Goal: Task Accomplishment & Management: Complete application form

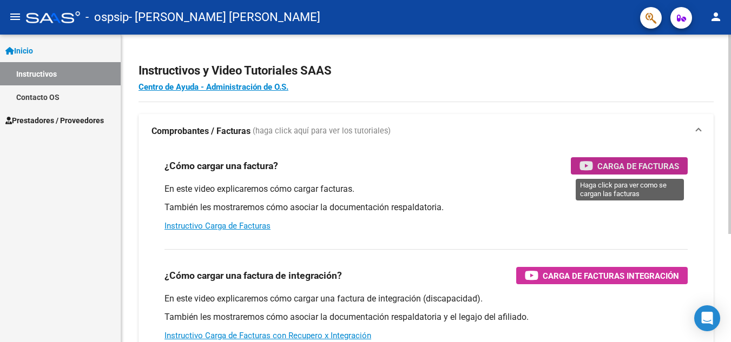
click at [595, 164] on div "Carga de Facturas" at bounding box center [629, 165] width 100 height 17
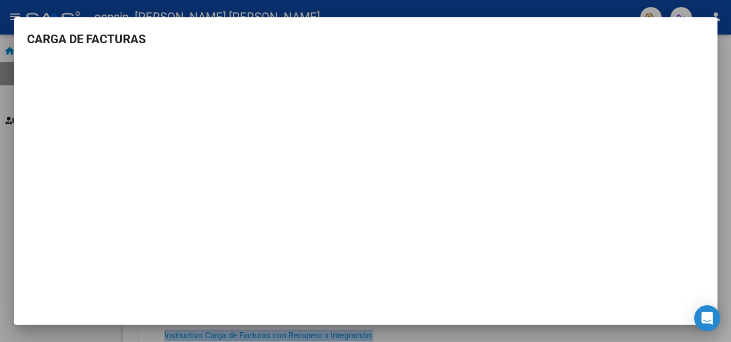
drag, startPoint x: 31, startPoint y: 221, endPoint x: -1, endPoint y: 142, distance: 85.7
click at [0, 142] on html "menu - ospsip - VILLALBA NANCY MARIA FLORENCIA person Inicio Instructivos Conta…" at bounding box center [365, 171] width 731 height 342
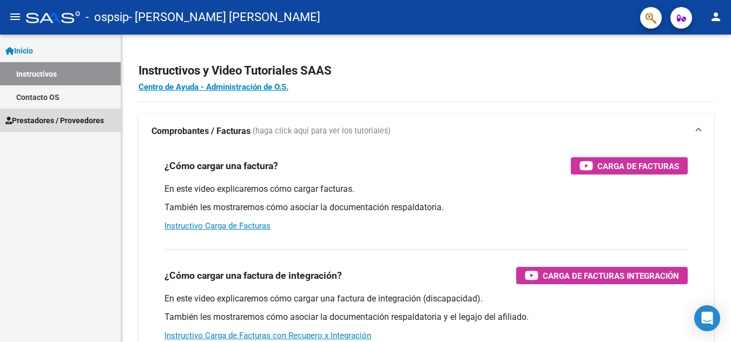
click at [82, 115] on span "Prestadores / Proveedores" at bounding box center [54, 121] width 98 height 12
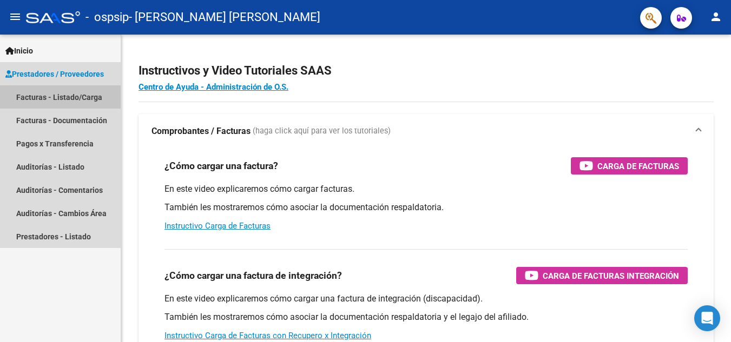
click at [82, 96] on link "Facturas - Listado/Carga" at bounding box center [60, 96] width 121 height 23
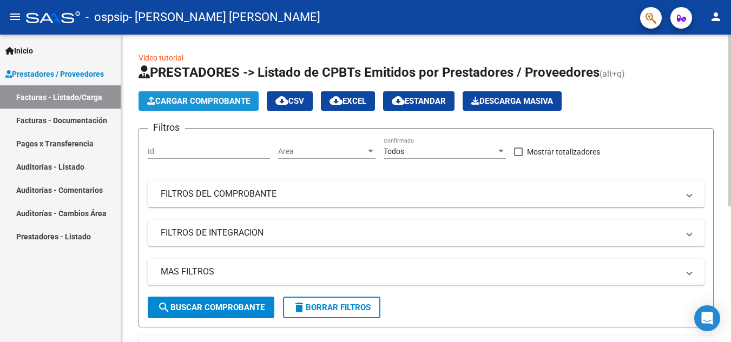
click at [192, 99] on span "Cargar Comprobante" at bounding box center [198, 101] width 103 height 10
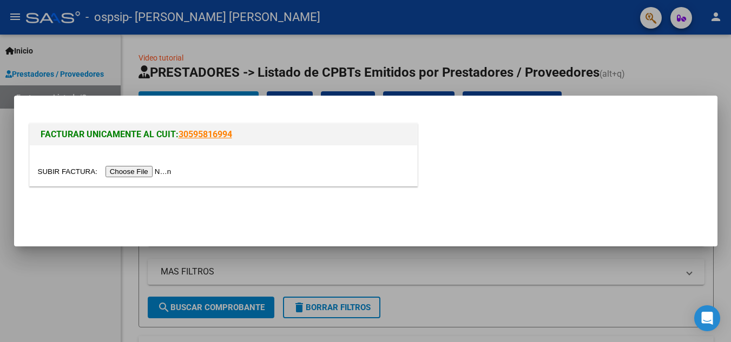
click at [128, 170] on input "file" at bounding box center [106, 171] width 137 height 11
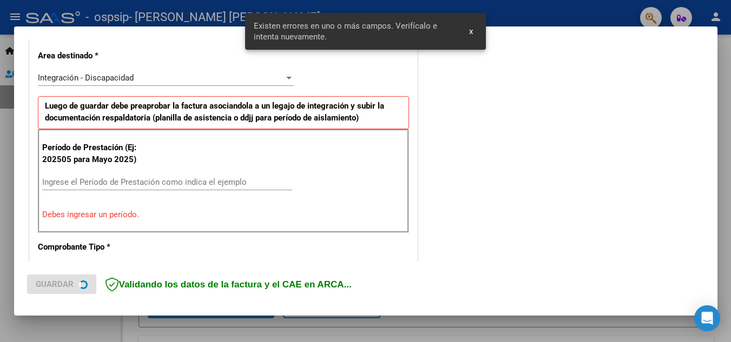
scroll to position [266, 0]
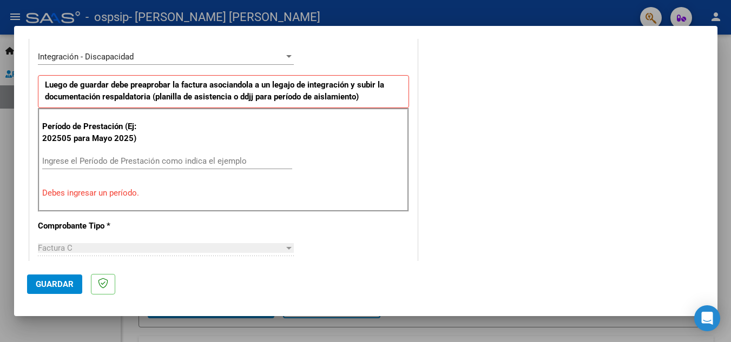
click at [102, 162] on input "Ingrese el Período de Prestación como indica el ejemplo" at bounding box center [167, 161] width 250 height 10
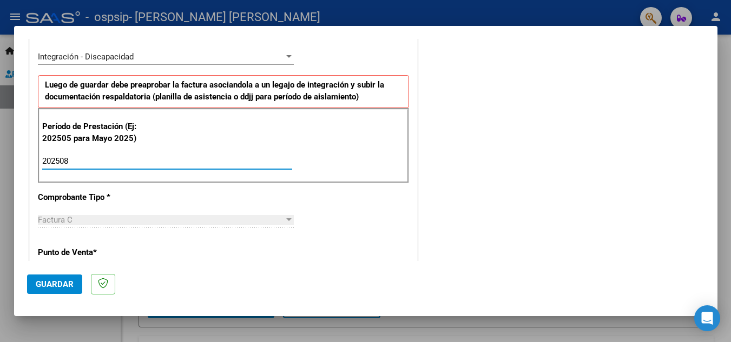
type input "202508"
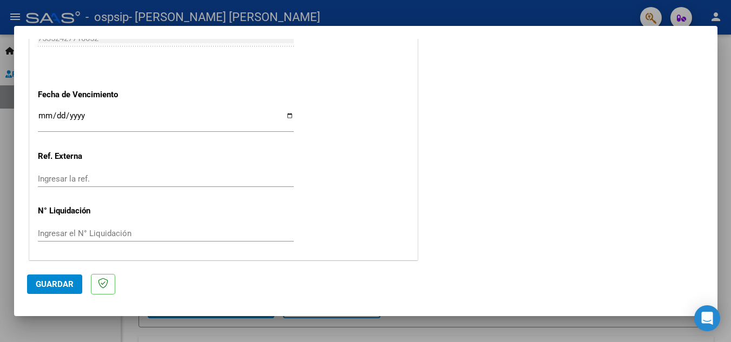
scroll to position [730, 0]
click at [64, 281] on span "Guardar" at bounding box center [55, 285] width 38 height 10
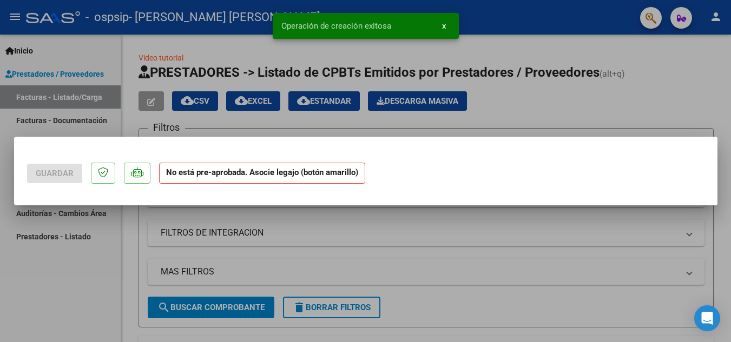
scroll to position [0, 0]
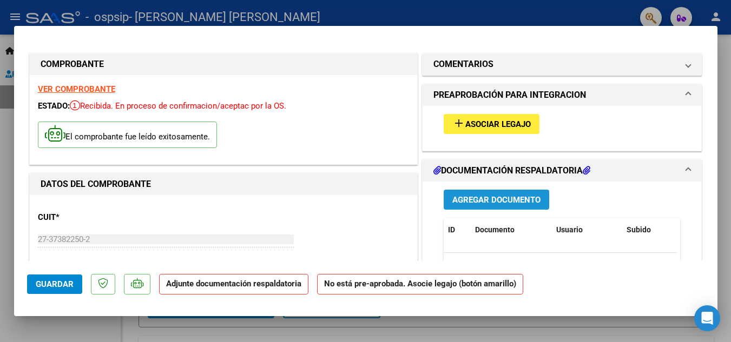
click at [484, 201] on span "Agregar Documento" at bounding box center [496, 200] width 88 height 10
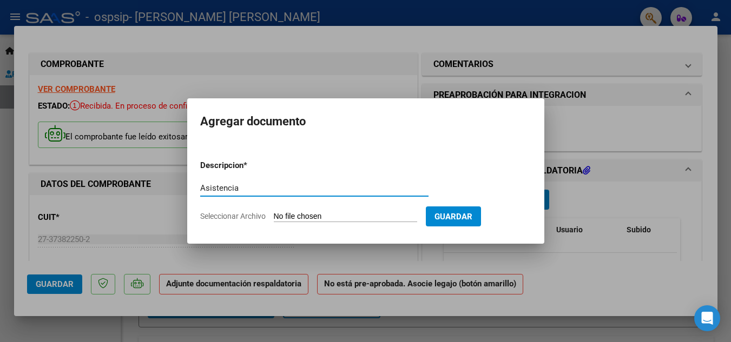
type input "Asistencia"
click at [472, 218] on span "Guardar" at bounding box center [453, 217] width 38 height 10
click at [309, 216] on input "Seleccionar Archivo" at bounding box center [345, 217] width 143 height 10
click at [328, 214] on input "Seleccionar Archivo" at bounding box center [345, 217] width 143 height 10
click at [224, 188] on input "Asistencia" at bounding box center [314, 188] width 228 height 10
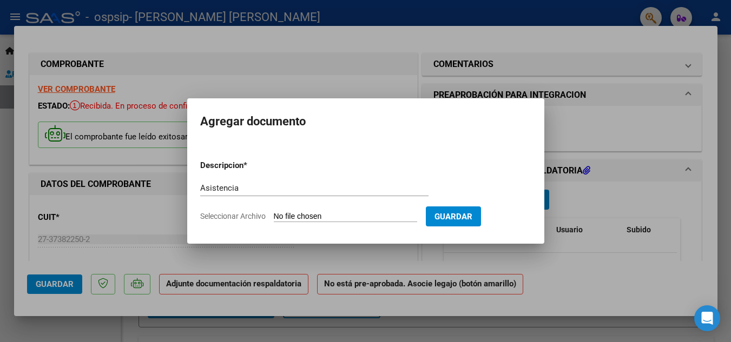
click at [302, 218] on input "Seleccionar Archivo" at bounding box center [345, 217] width 143 height 10
type input "C:\fakepath\1000321016.jpg"
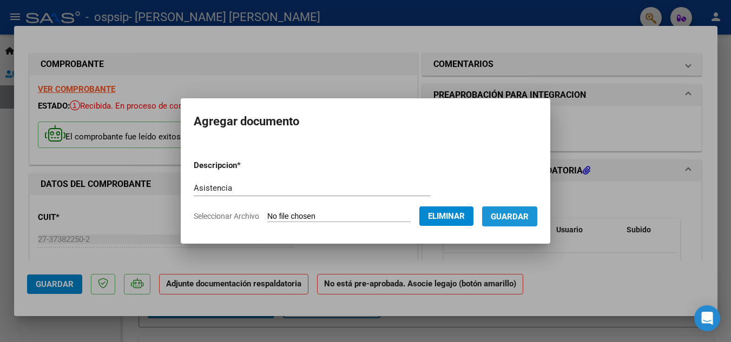
click at [522, 212] on span "Guardar" at bounding box center [510, 217] width 38 height 10
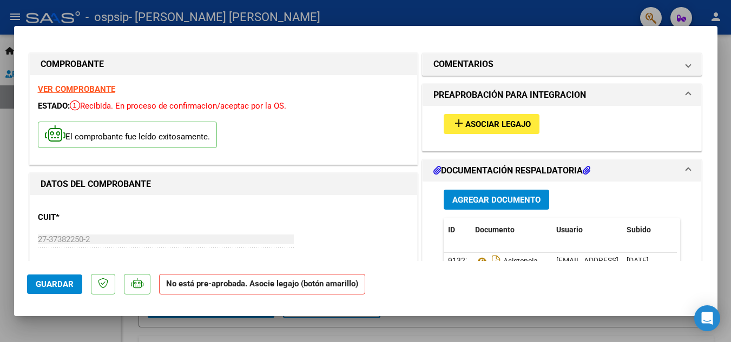
click at [493, 121] on span "Asociar Legajo" at bounding box center [497, 125] width 65 height 10
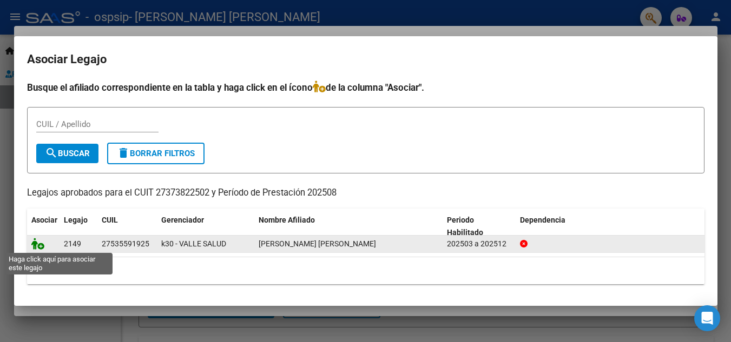
click at [43, 245] on icon at bounding box center [37, 244] width 13 height 12
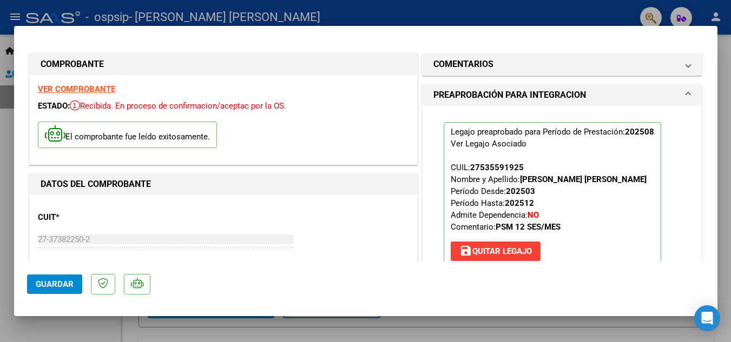
click at [51, 284] on span "Guardar" at bounding box center [55, 285] width 38 height 10
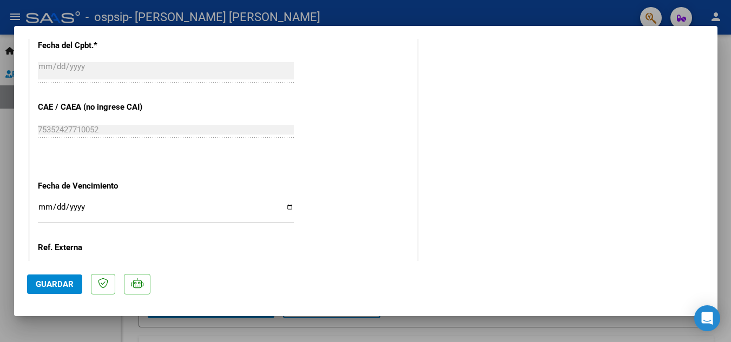
scroll to position [746, 0]
